Goal: Task Accomplishment & Management: Use online tool/utility

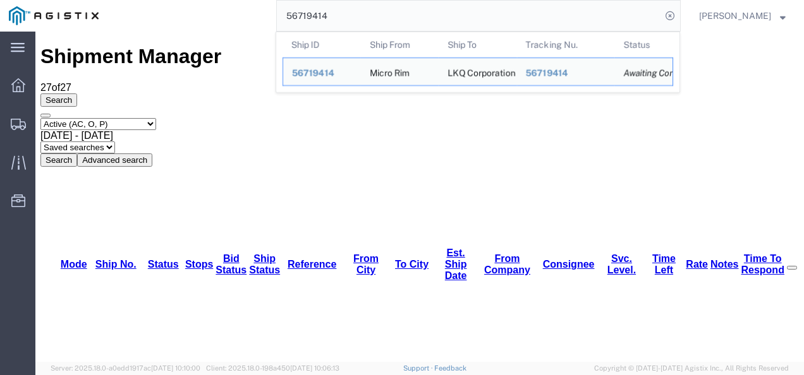
scroll to position [32, 0]
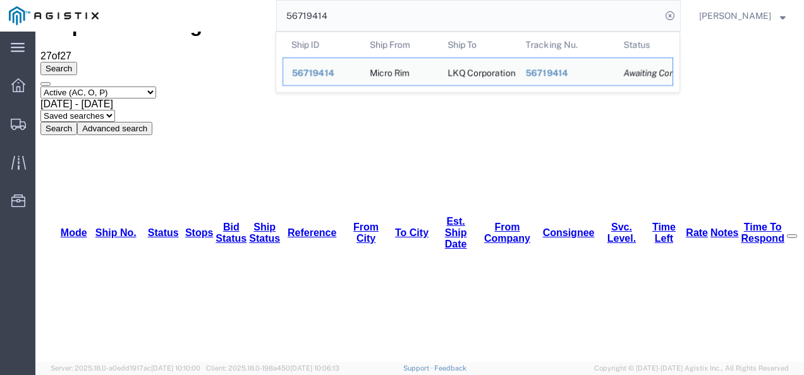
click at [403, 8] on input "56719414" at bounding box center [469, 16] width 384 height 30
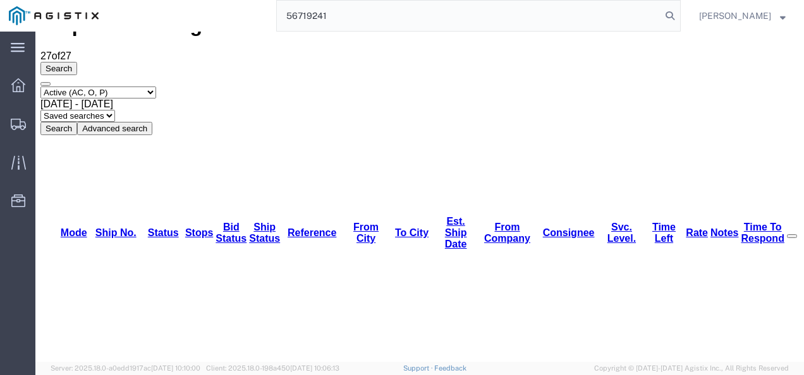
type input "56719241"
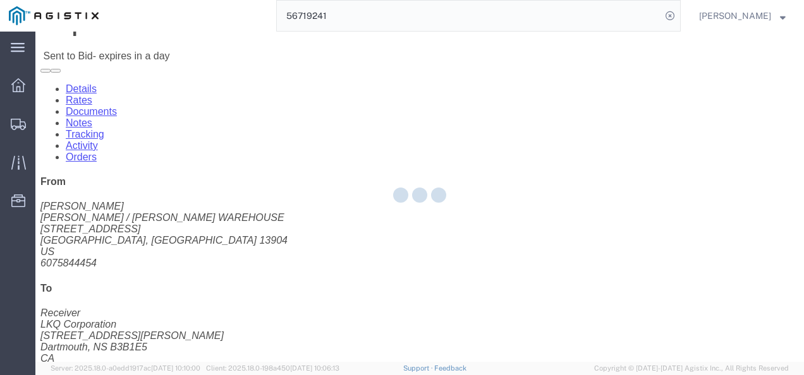
click at [397, 209] on div at bounding box center [419, 197] width 768 height 331
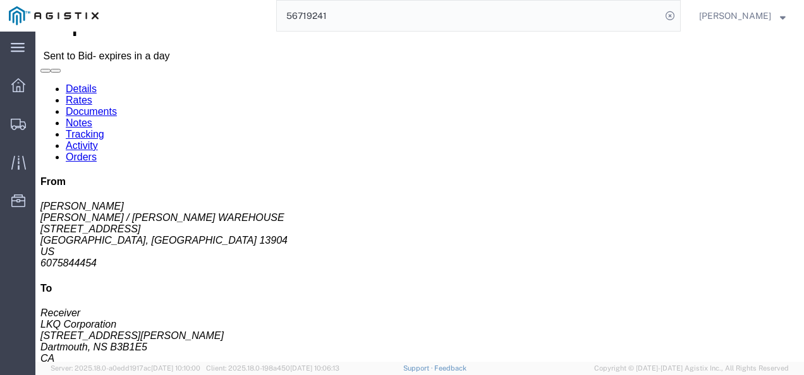
click h4 "Routing & Vehicle Information"
click link "Notes"
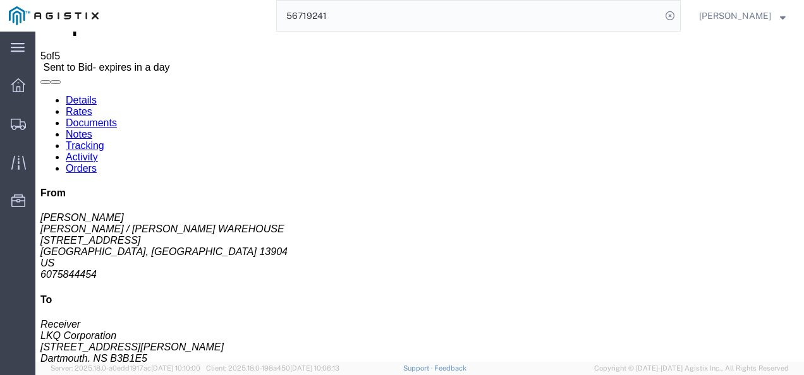
click at [75, 95] on link "Details" at bounding box center [81, 100] width 31 height 11
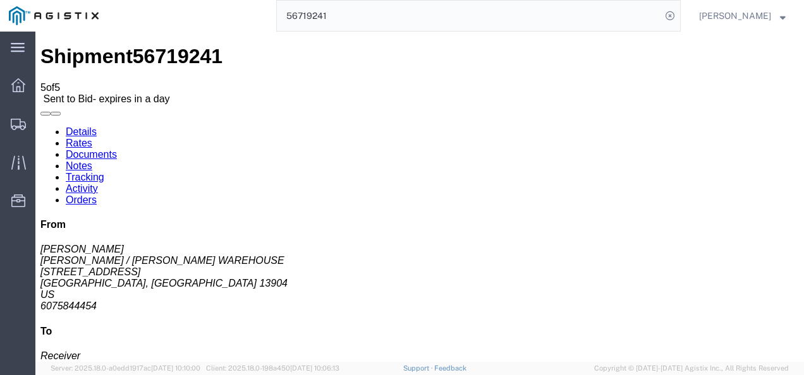
click div "Leg 1 - Truckload Vehicle 1: Standard Dry Van (53 Feet) Number of trucks: 1"
click h4 "Routing & Vehicle Information"
click div "Leg 1 - Truckload Vehicle 1: Standard Dry Van (53 Feet) Number of trucks: 1"
click h4 "Routing & Vehicle Information"
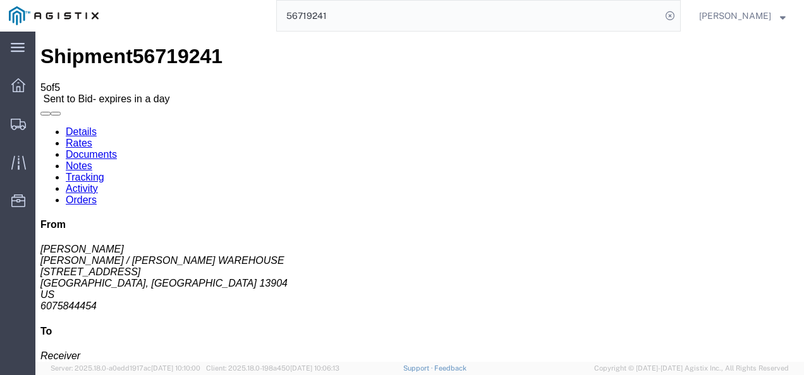
click div "Leg 1 - Truckload Vehicle 1: Standard Dry Van (53 Feet) Number of trucks: 1"
click h4 "Routing & Vehicle Information"
click link "Rates"
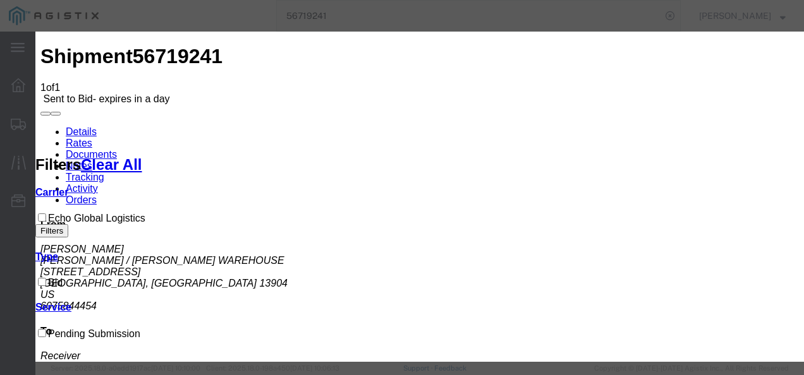
drag, startPoint x: 213, startPoint y: 142, endPoint x: 217, endPoint y: 152, distance: 10.5
select select "4622"
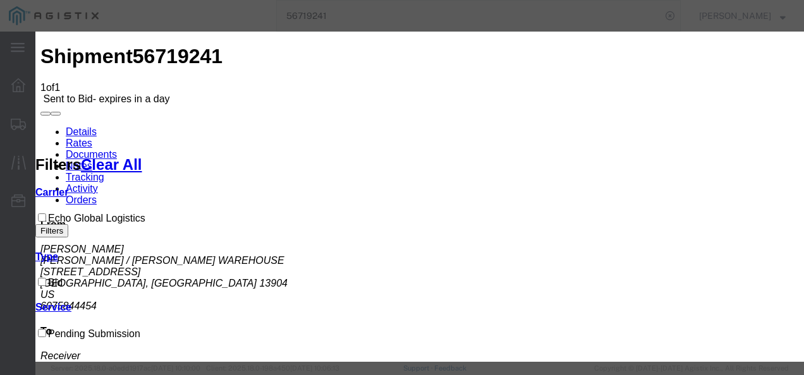
select select "13989"
type input "213132"
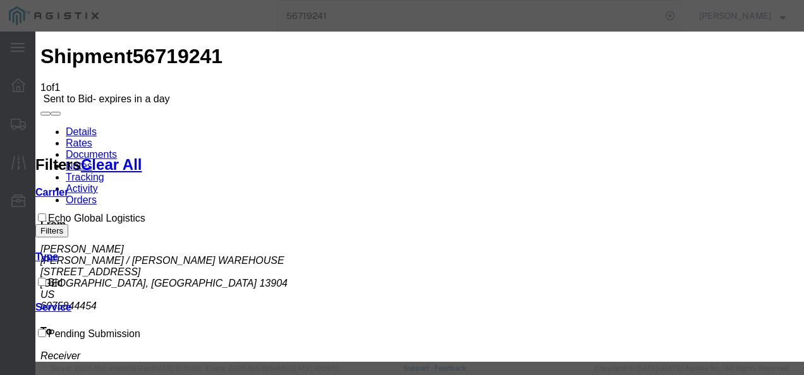
drag, startPoint x: 410, startPoint y: 182, endPoint x: 427, endPoint y: 186, distance: 17.5
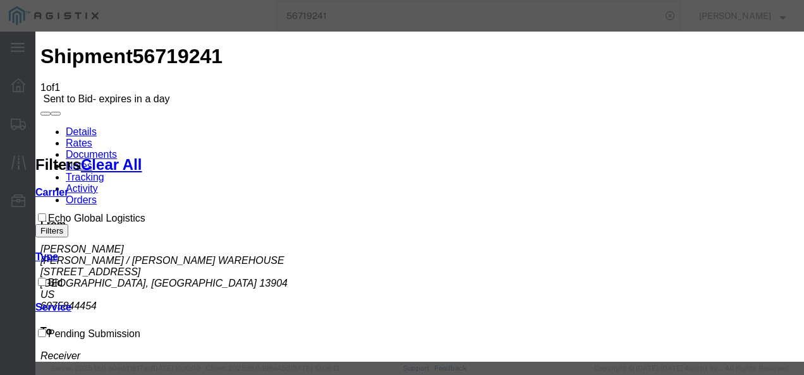
type input "2850"
